Goal: Task Accomplishment & Management: Manage account settings

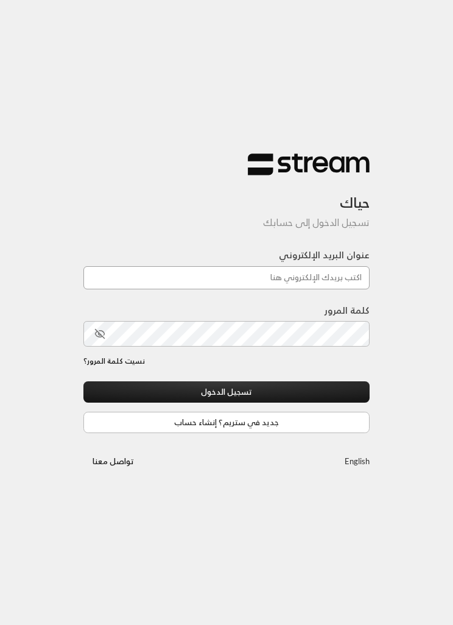
type input "[EMAIL_ADDRESS][DOMAIN_NAME]"
click at [227, 393] on button "تسجيل الدخول" at bounding box center [226, 391] width 286 height 21
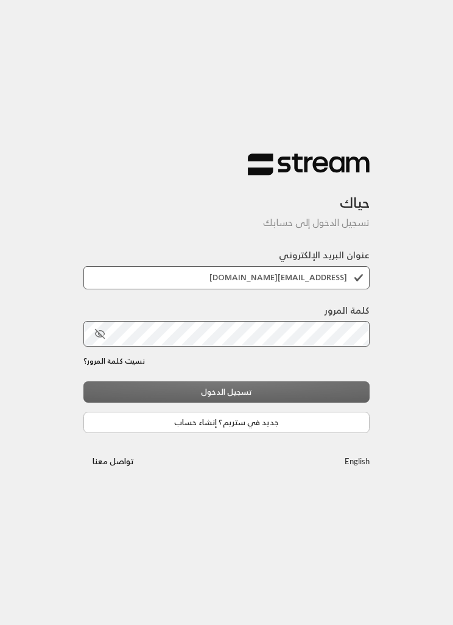
click at [314, 396] on div "تسجيل الدخول جديد في ستريم؟ إنشاء حساب" at bounding box center [226, 406] width 286 height 51
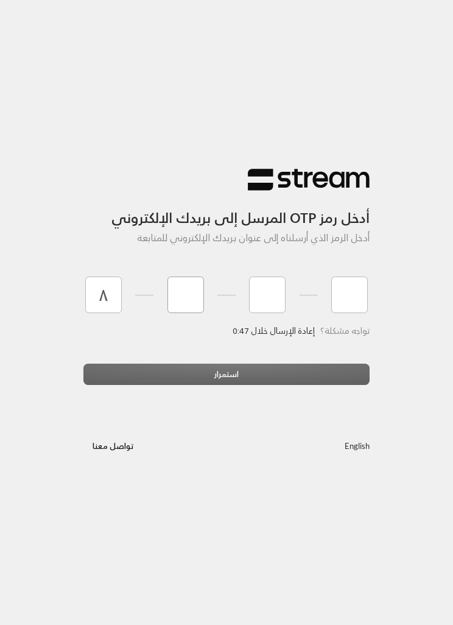
type input "8"
type input "0"
type input "9"
type input "5"
click at [323, 375] on div "استمرار" at bounding box center [226, 379] width 286 height 30
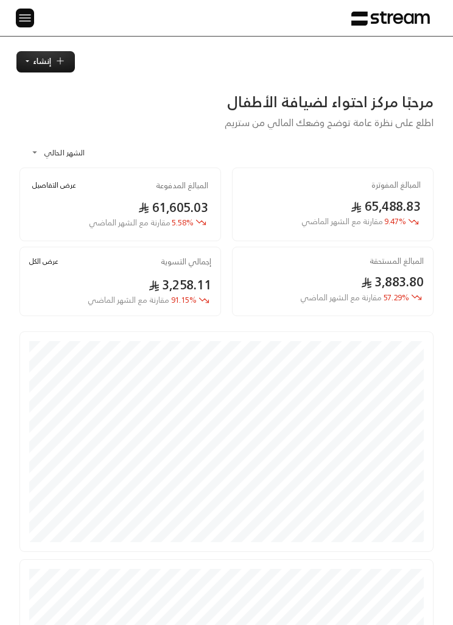
click at [24, 14] on img at bounding box center [25, 17] width 15 height 15
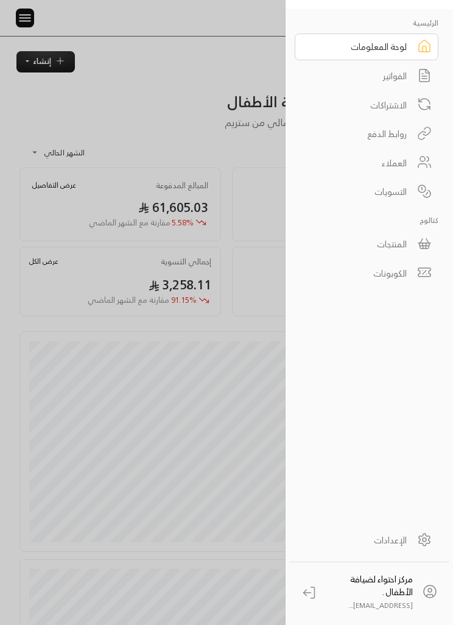
click at [417, 72] on icon at bounding box center [424, 76] width 16 height 23
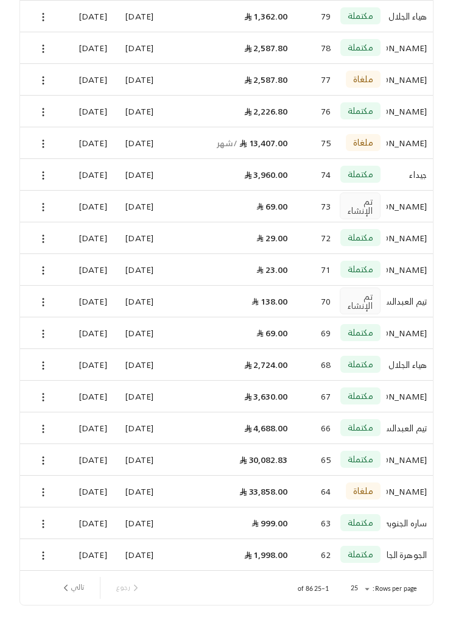
scroll to position [401, 0]
click at [68, 586] on icon "next page" at bounding box center [65, 587] width 11 height 11
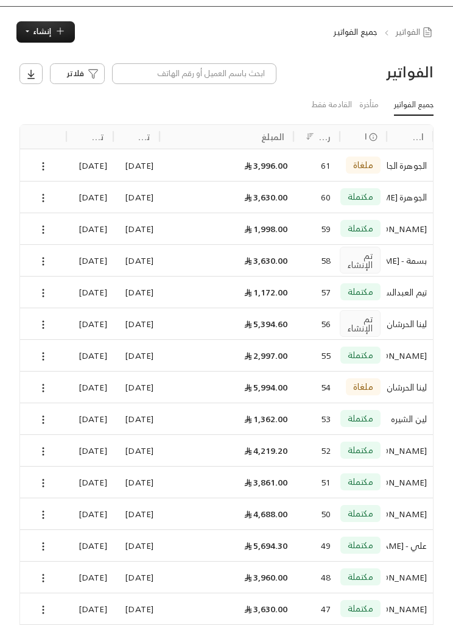
scroll to position [30, 0]
click at [47, 323] on icon at bounding box center [43, 324] width 11 height 11
click at [55, 343] on li "عرض" at bounding box center [59, 345] width 37 height 18
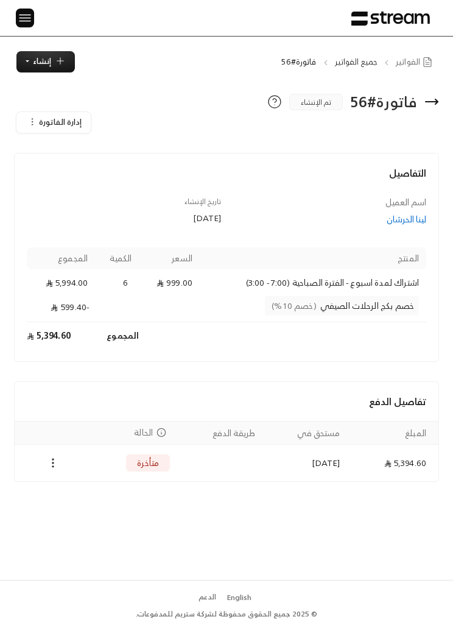
click at [52, 470] on button "Payments" at bounding box center [53, 463] width 15 height 15
